Goal: Task Accomplishment & Management: Use online tool/utility

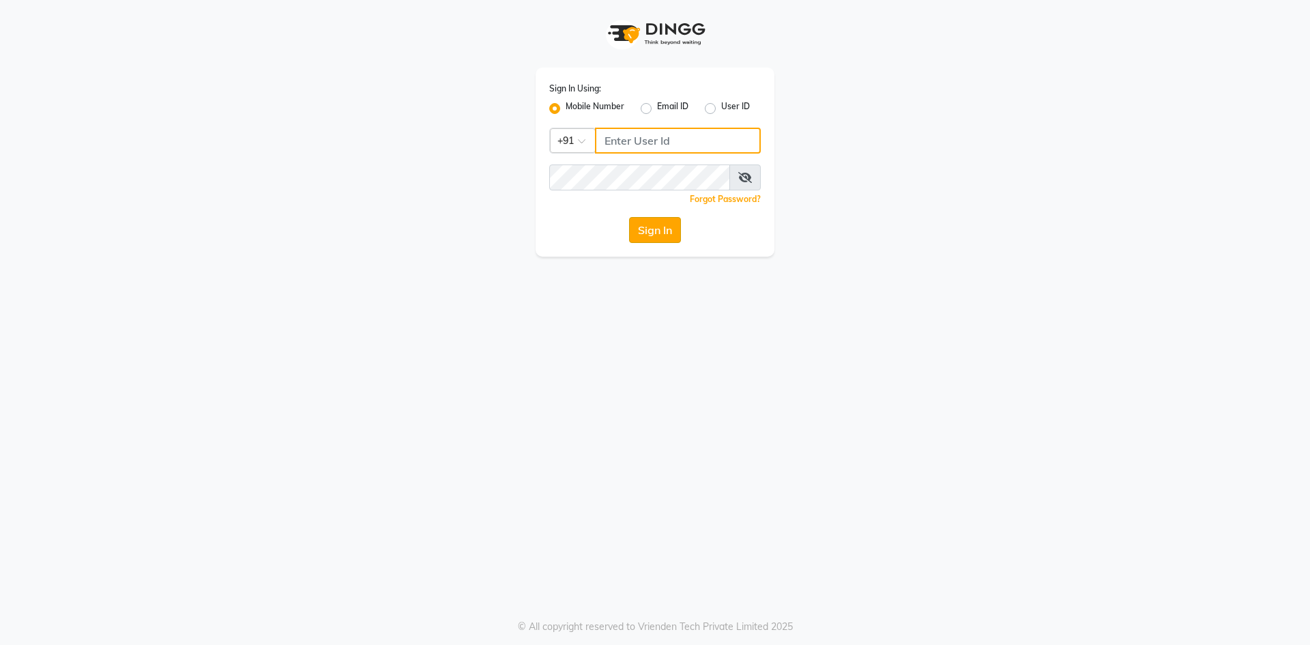
type input "9310550407"
click at [664, 230] on button "Sign In" at bounding box center [655, 230] width 52 height 26
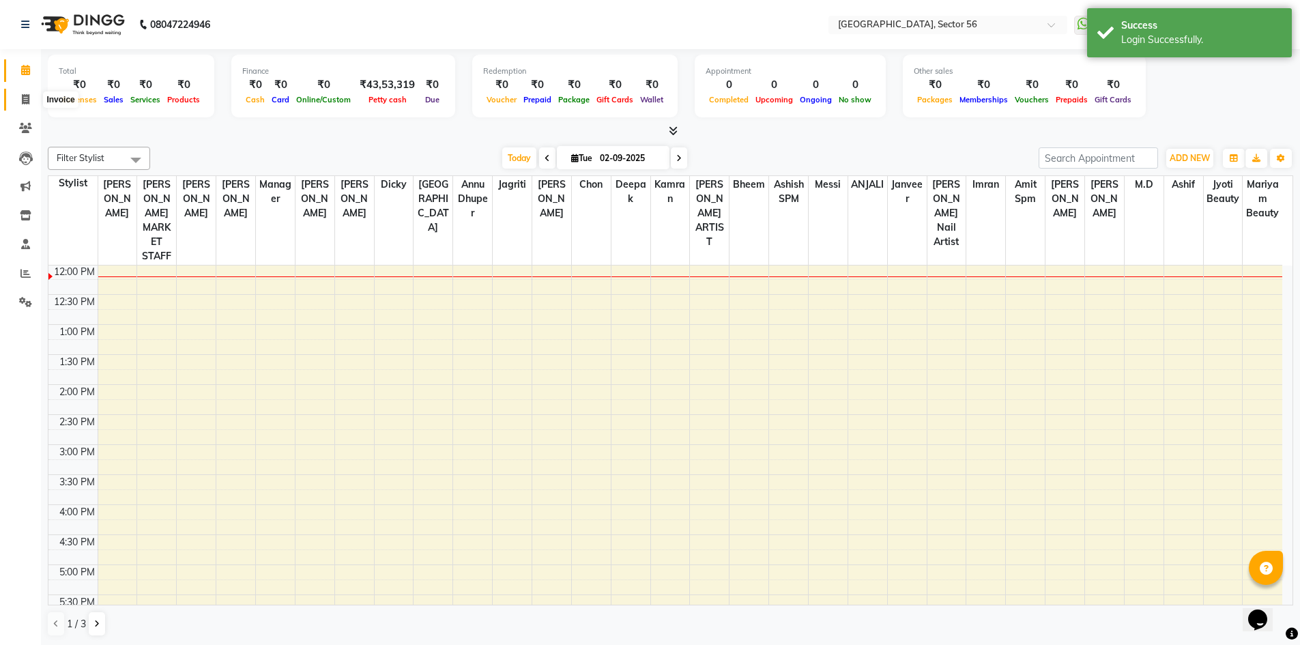
click at [23, 101] on icon at bounding box center [26, 99] width 8 height 10
select select "service"
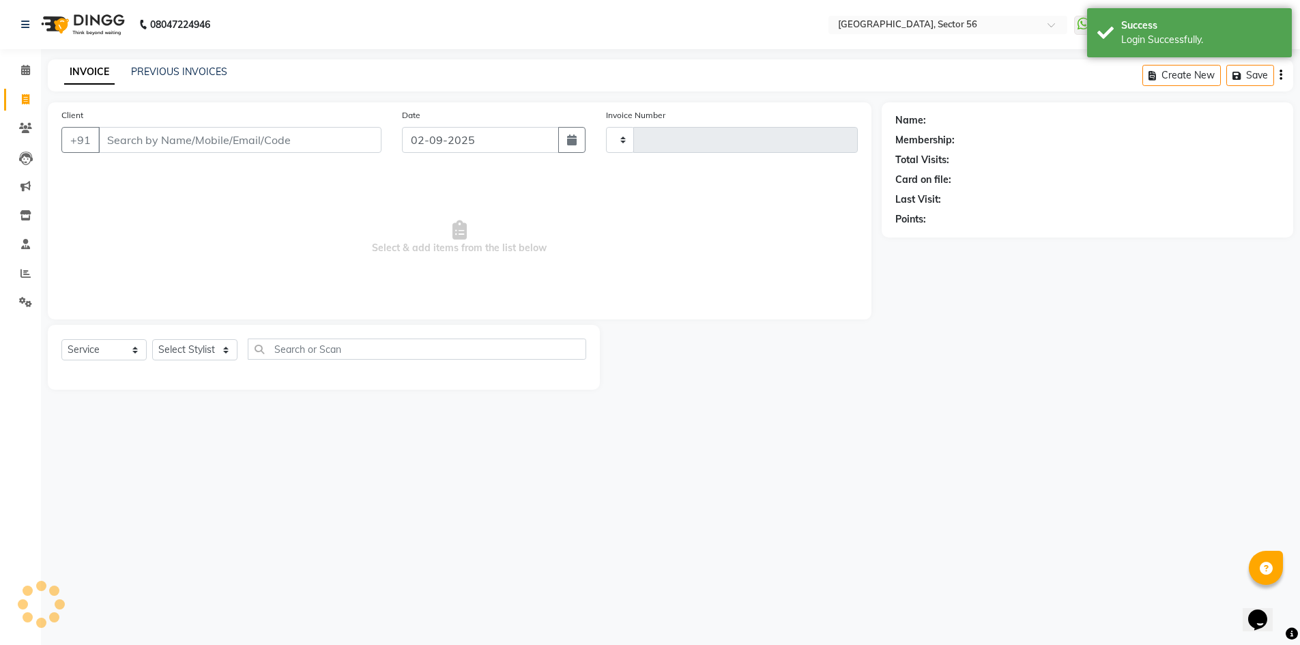
type input "6012"
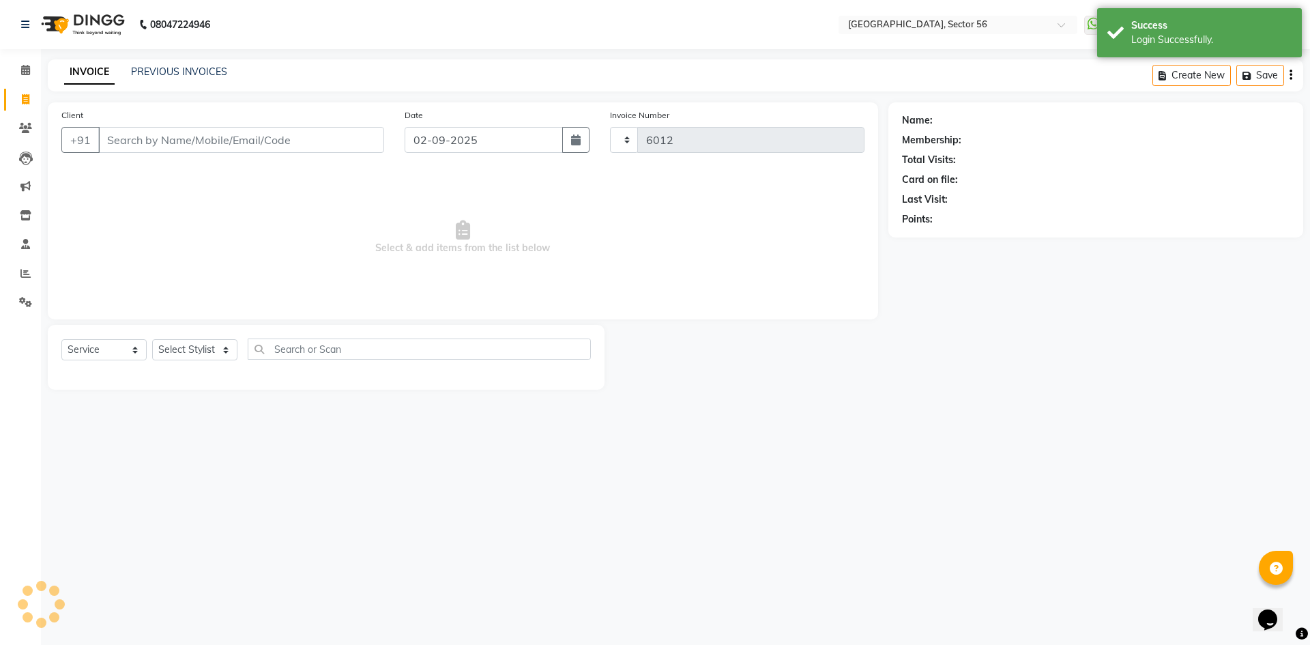
select select "5557"
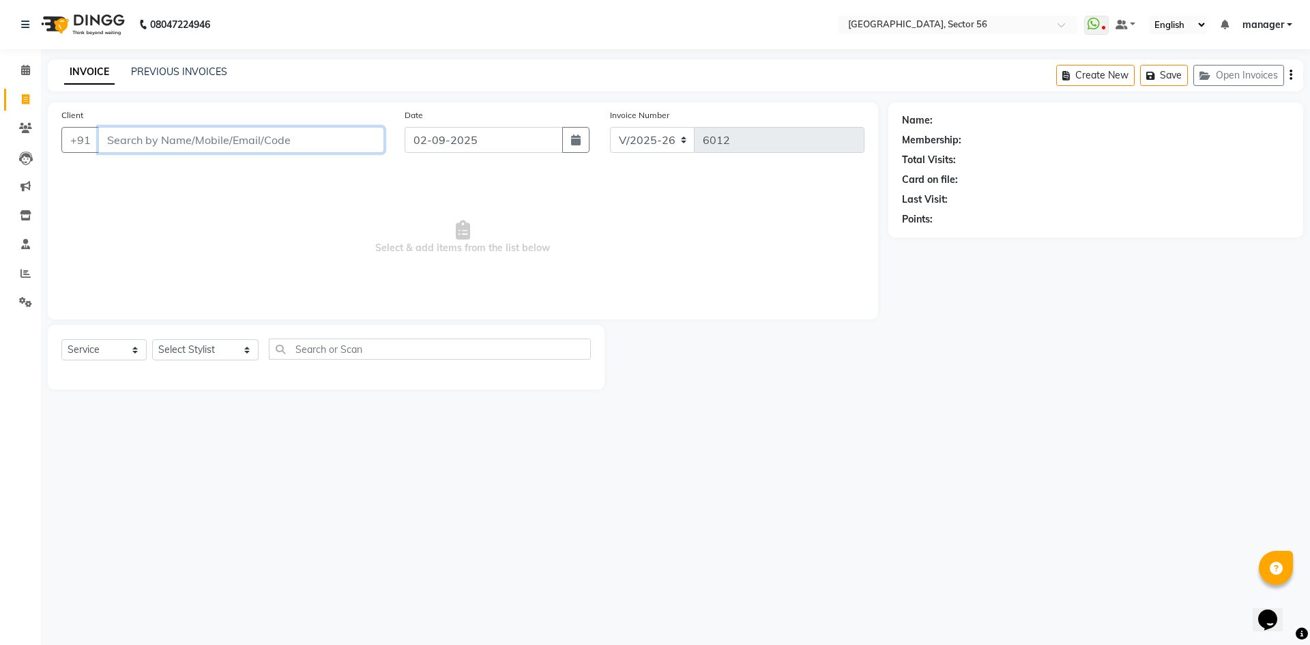
click at [181, 142] on input "Client" at bounding box center [241, 140] width 286 height 26
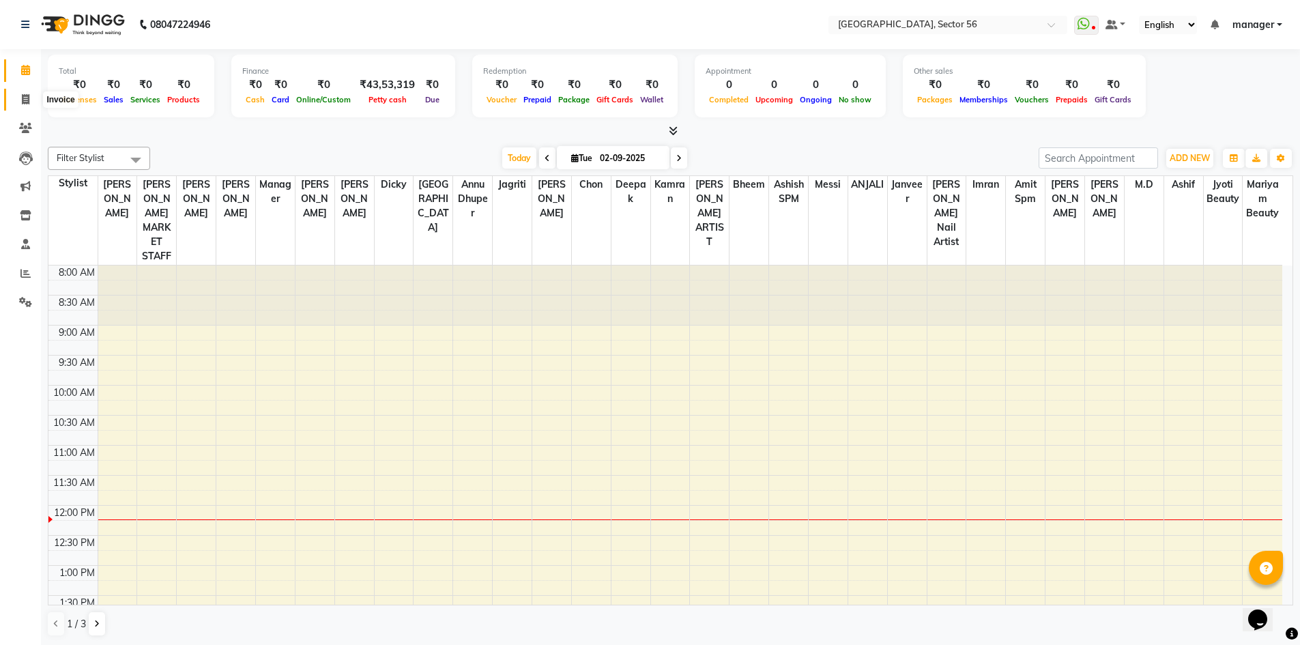
click at [27, 103] on icon at bounding box center [26, 99] width 8 height 10
select select "service"
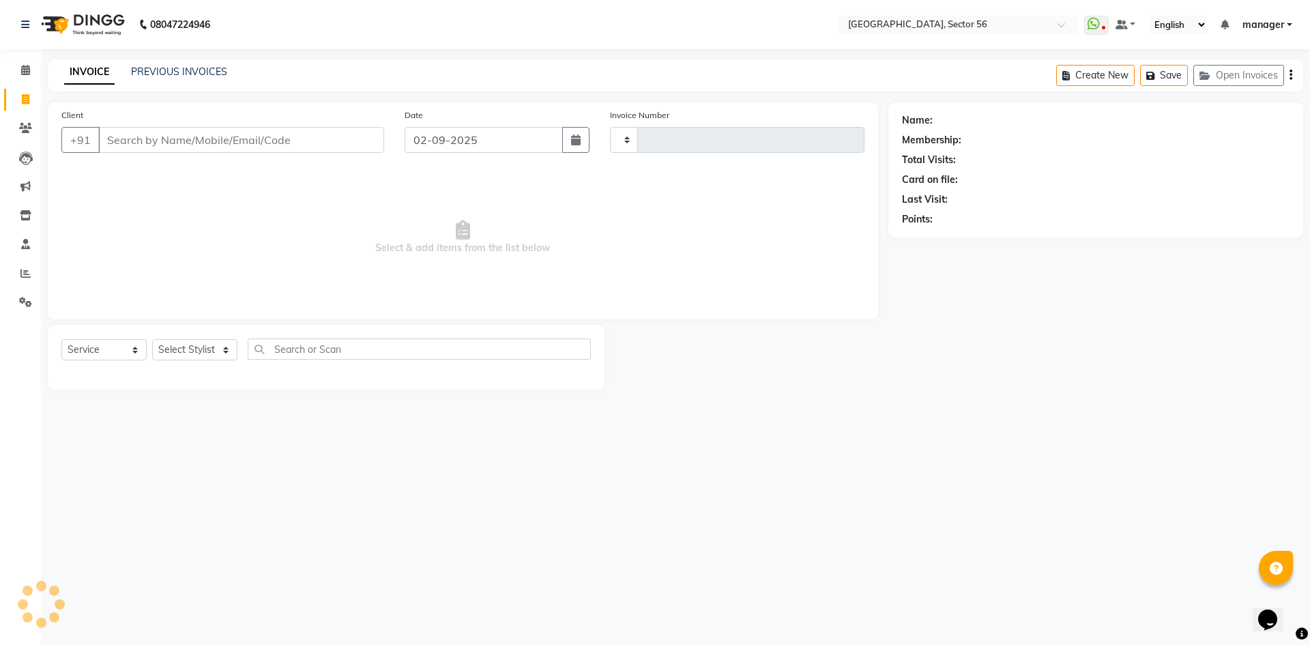
type input "6012"
select select "5557"
click at [185, 139] on input "Client" at bounding box center [241, 140] width 286 height 26
click at [192, 145] on input "Client" at bounding box center [241, 140] width 286 height 26
